Goal: Find specific page/section: Find specific page/section

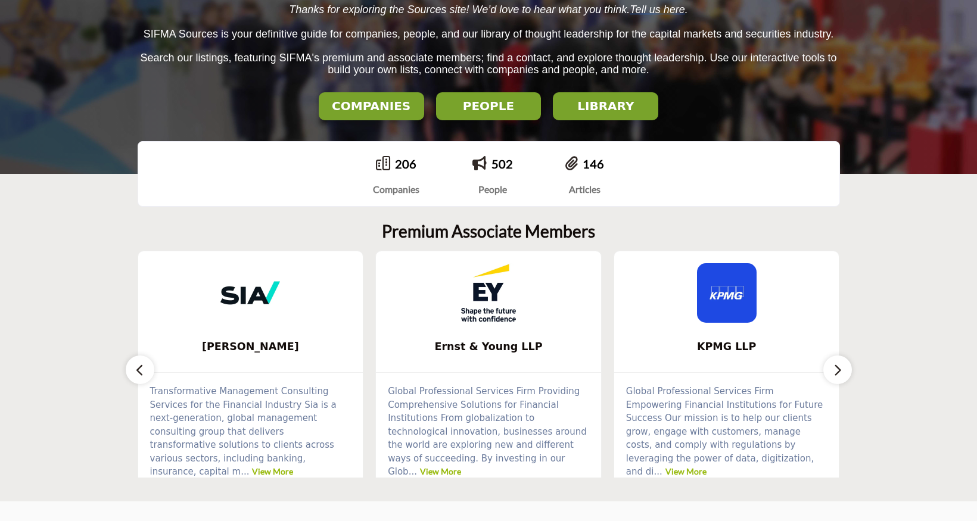
scroll to position [179, 0]
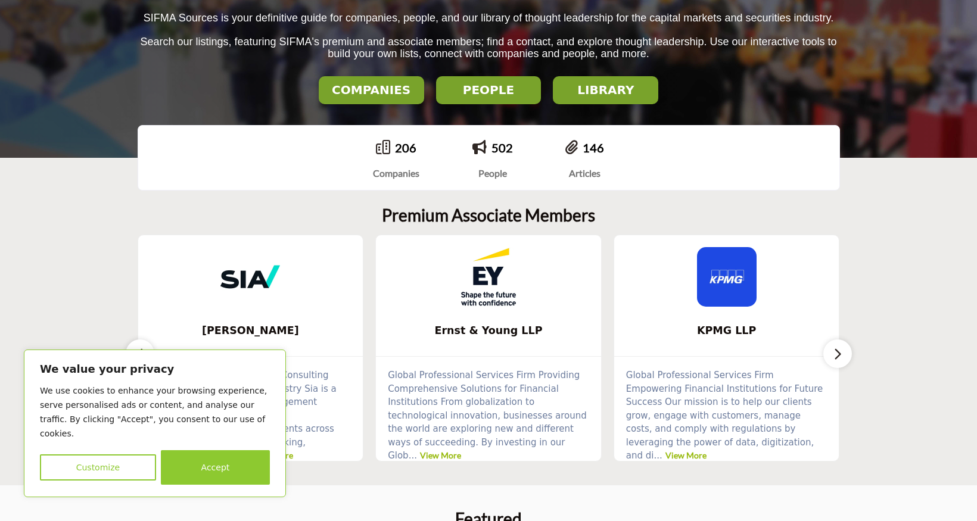
click at [614, 94] on h2 "LIBRARY" at bounding box center [605, 90] width 98 height 14
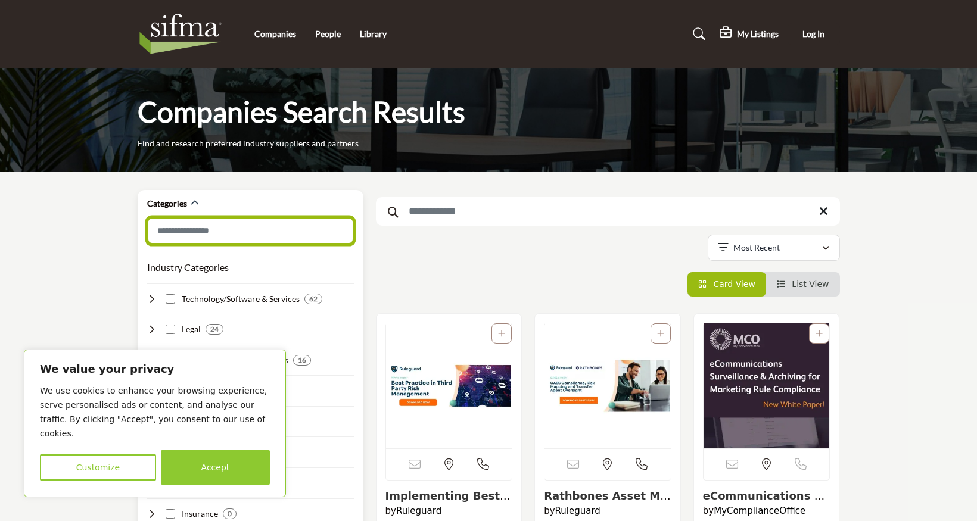
click at [241, 225] on input "Search Category" at bounding box center [250, 230] width 207 height 27
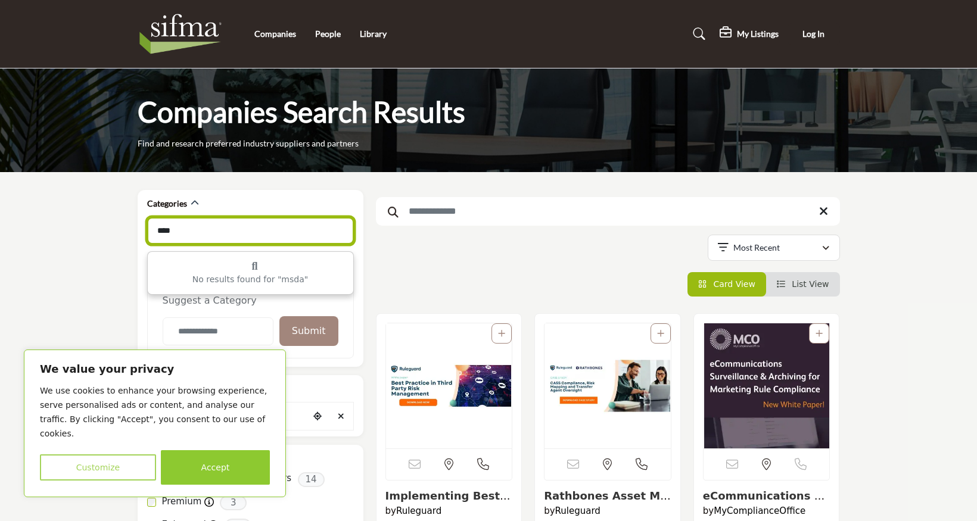
type input "****"
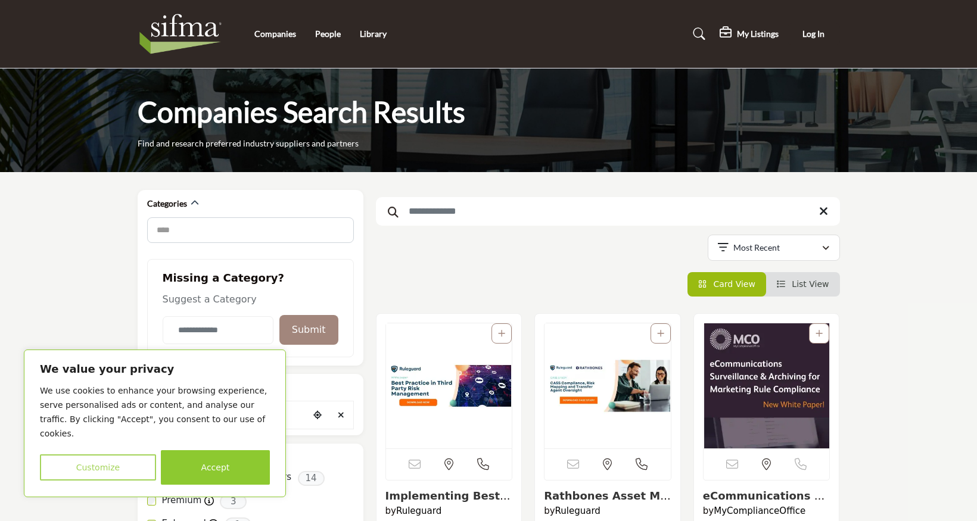
click at [129, 467] on button "Customize" at bounding box center [98, 467] width 116 height 26
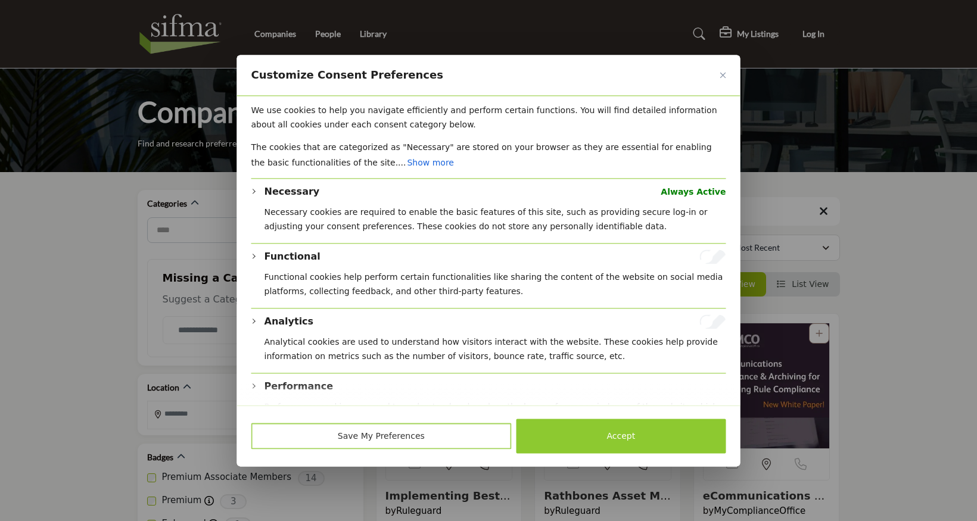
click at [466, 436] on button "Save My Preferences" at bounding box center [381, 436] width 260 height 26
